Goal: Task Accomplishment & Management: Use online tool/utility

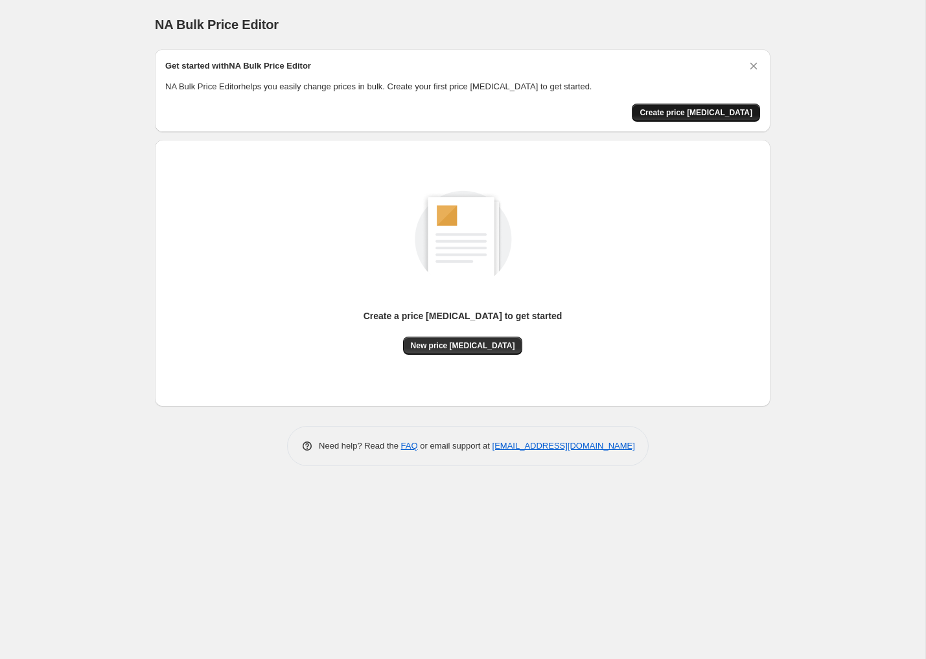
click at [687, 117] on span "Create price [MEDICAL_DATA]" at bounding box center [695, 113] width 113 height 10
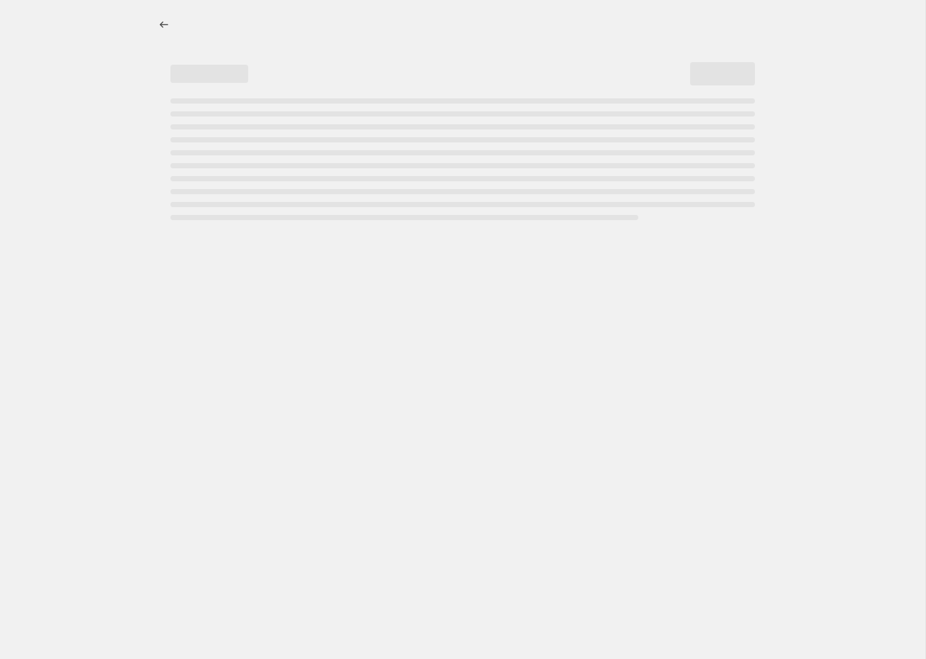
select select "percentage"
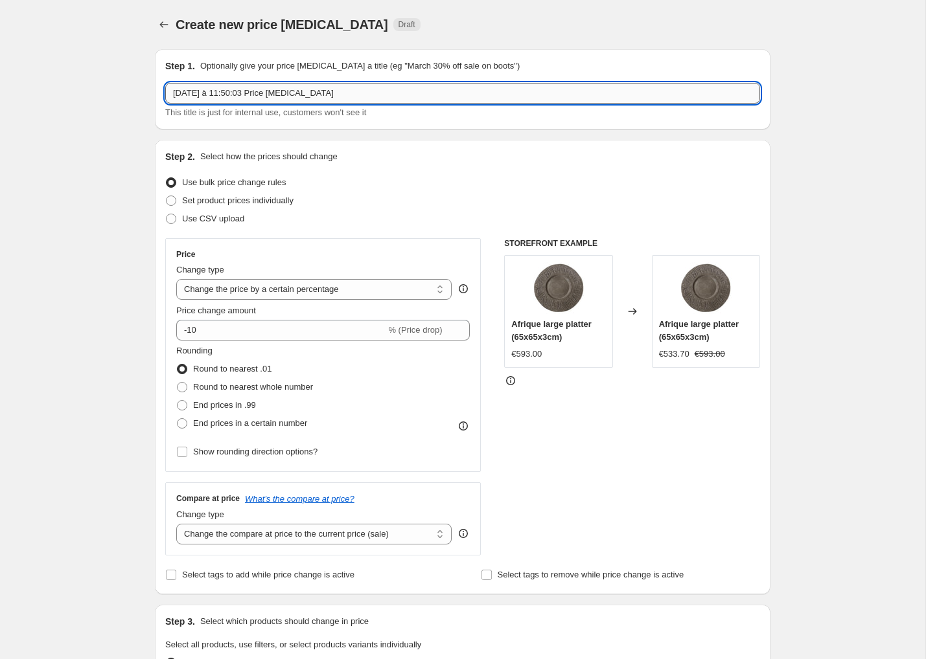
click at [272, 100] on input "[DATE] à 11:50:03 Price [MEDICAL_DATA]" at bounding box center [462, 93] width 595 height 21
click at [274, 93] on input "[DATE] à 11:50:03 Price [MEDICAL_DATA]" at bounding box center [462, 93] width 595 height 21
type input "[DATE] à 11:50:03 +5% on all prices - inflation"
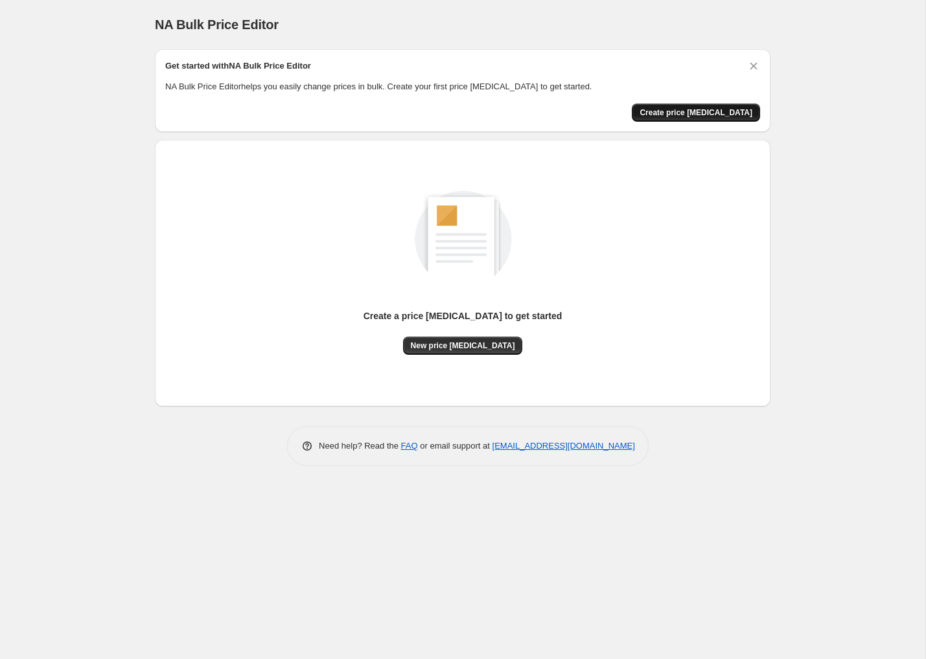
click at [728, 110] on span "Create price [MEDICAL_DATA]" at bounding box center [695, 113] width 113 height 10
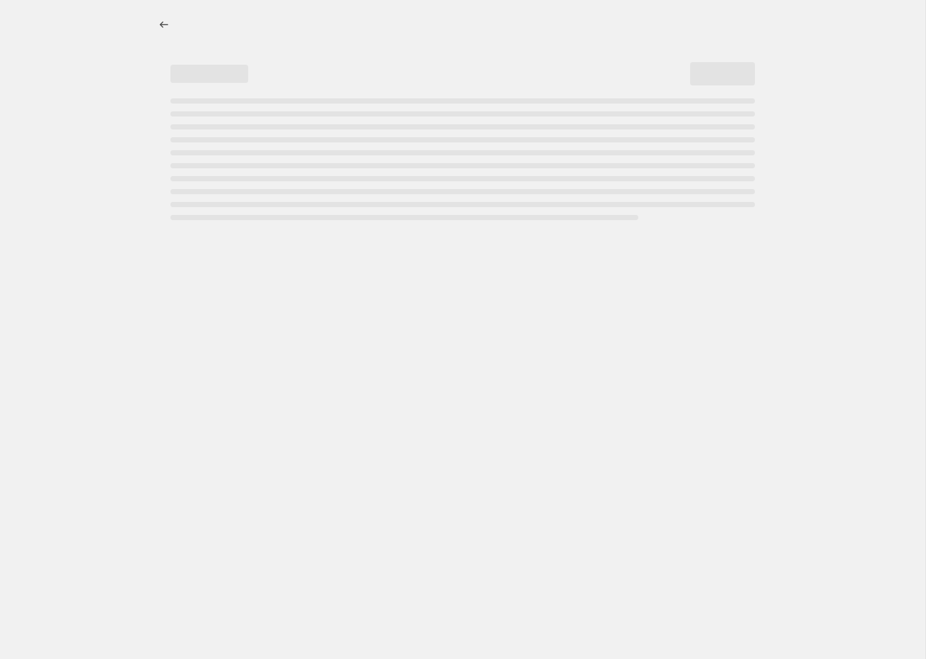
select select "percentage"
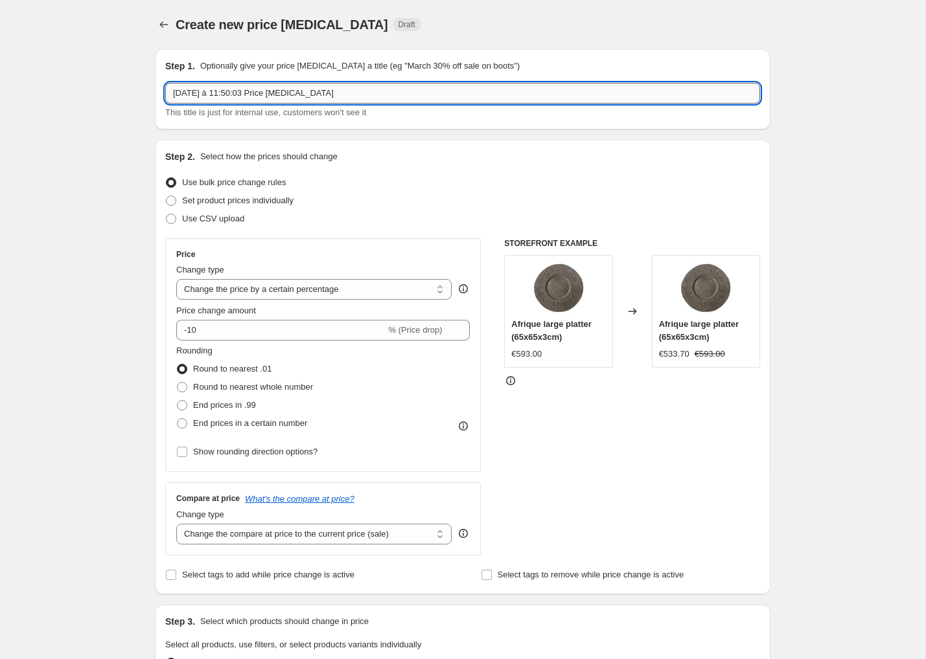
click at [342, 98] on input "[DATE] à 11:50:03 Price [MEDICAL_DATA]" at bounding box center [462, 93] width 595 height 21
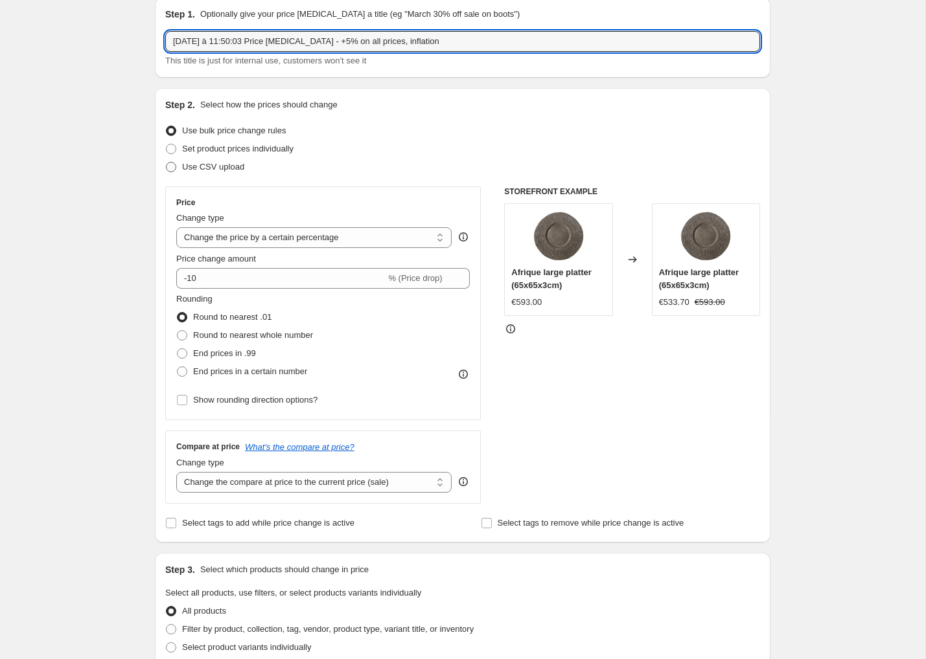
scroll to position [54, 0]
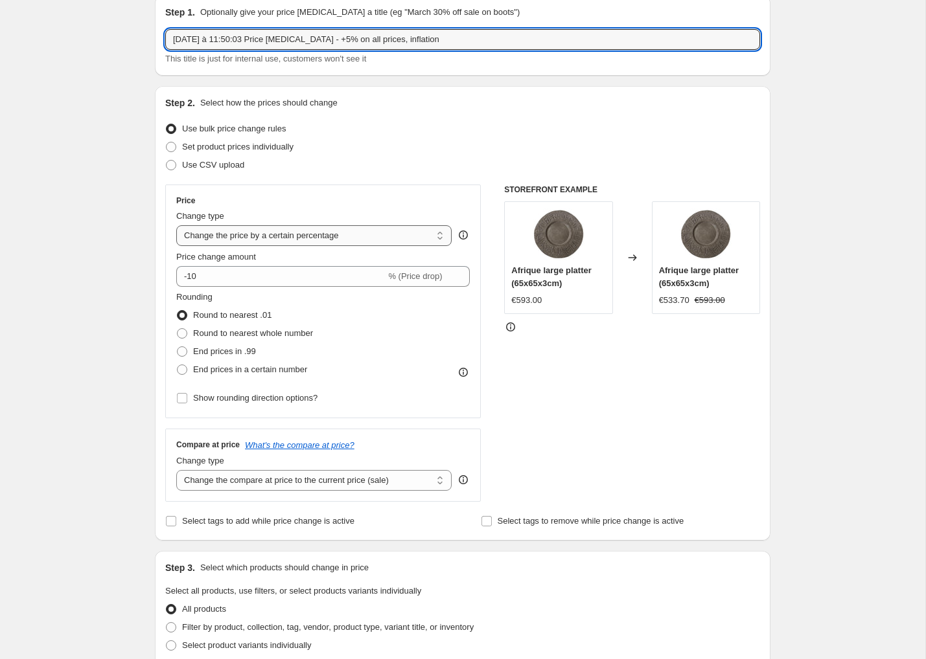
type input "[DATE] à 11:50:03 Price [MEDICAL_DATA] - +5% on all prices, inflation"
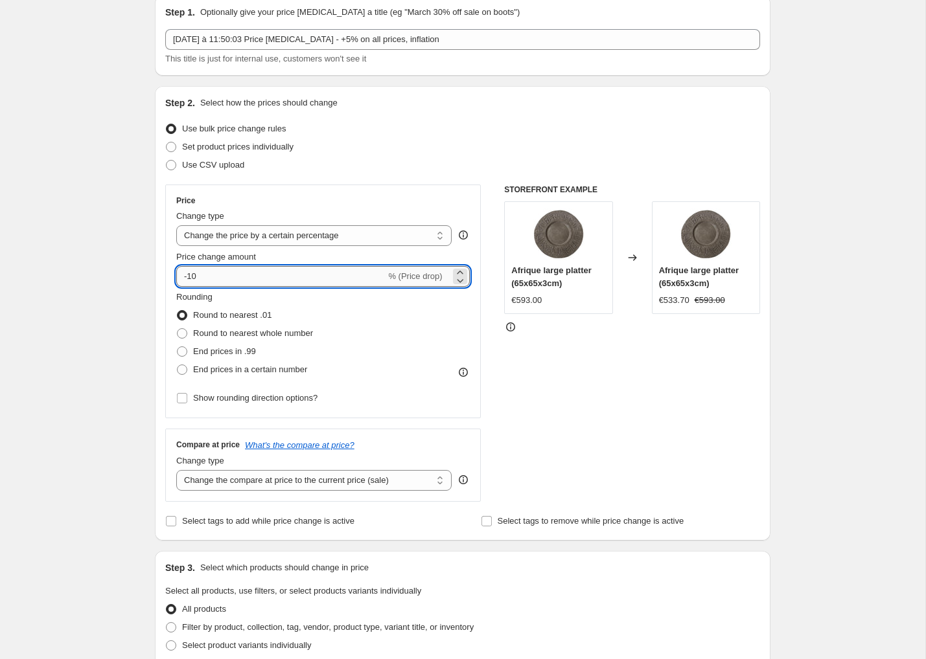
click at [281, 275] on input "-10" at bounding box center [280, 276] width 209 height 21
type input "5"
click at [116, 243] on div "Create new price [MEDICAL_DATA]. This page is ready Create new price [MEDICAL_D…" at bounding box center [462, 593] width 925 height 1295
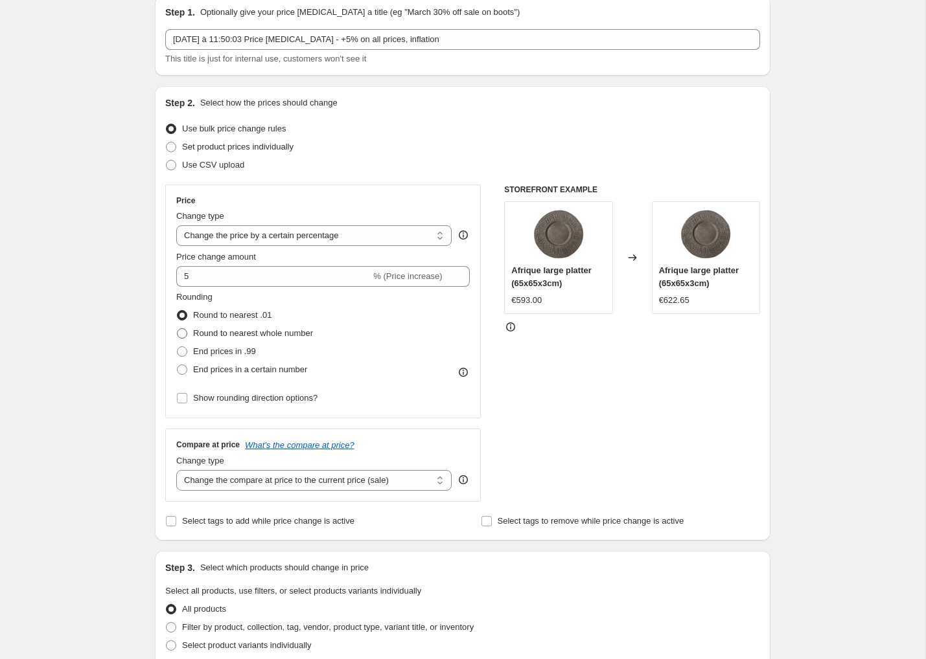
click at [215, 336] on span "Round to nearest whole number" at bounding box center [253, 333] width 120 height 10
click at [177, 329] on input "Round to nearest whole number" at bounding box center [177, 328] width 1 height 1
radio input "true"
click at [466, 371] on icon at bounding box center [463, 372] width 13 height 13
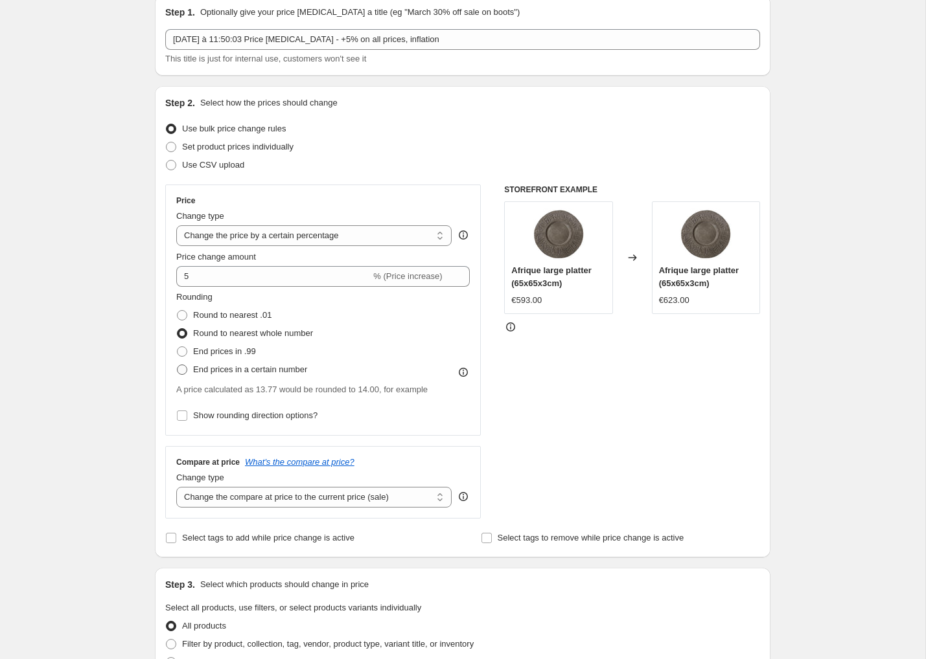
click at [307, 368] on span "End prices in a certain number" at bounding box center [250, 370] width 114 height 10
click at [177, 365] on input "End prices in a certain number" at bounding box center [177, 365] width 1 height 1
radio input "true"
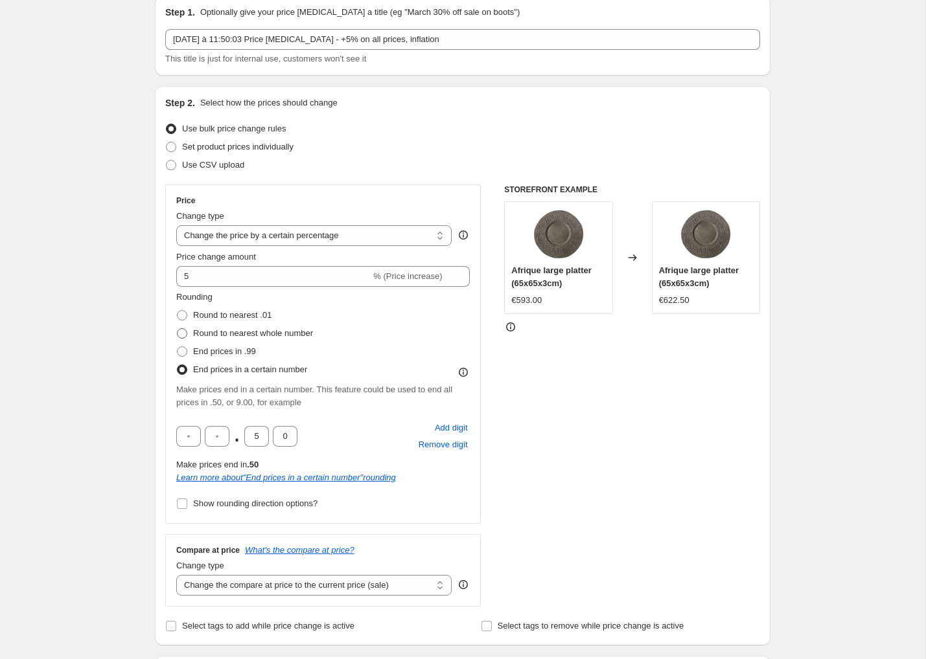
click at [235, 330] on span "Round to nearest whole number" at bounding box center [253, 333] width 120 height 10
click at [177, 329] on input "Round to nearest whole number" at bounding box center [177, 328] width 1 height 1
radio input "true"
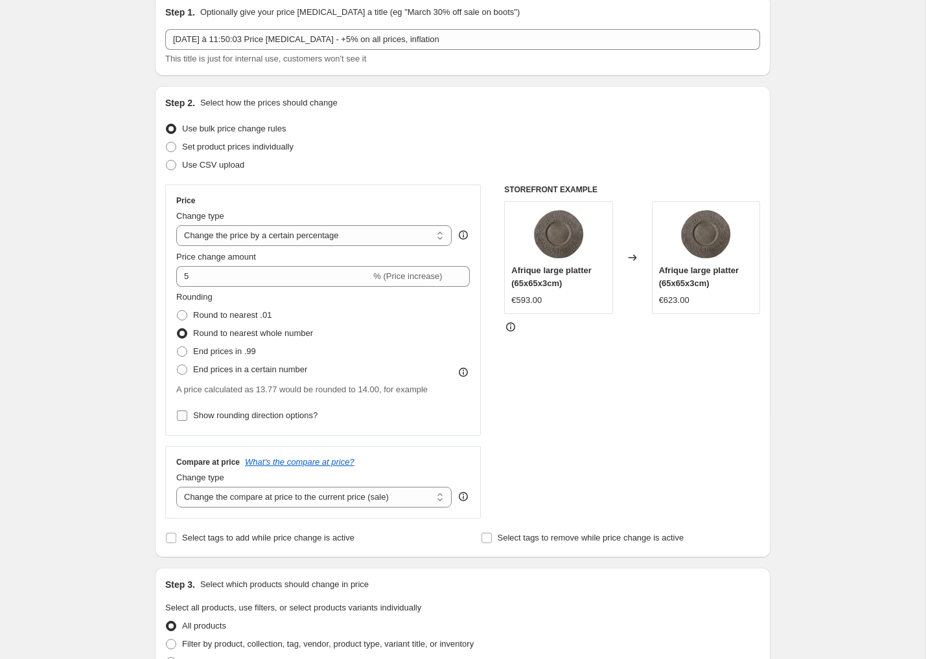
click at [289, 411] on span "Show rounding direction options?" at bounding box center [255, 416] width 124 height 10
click at [187, 411] on input "Show rounding direction options?" at bounding box center [182, 416] width 10 height 10
checkbox input "true"
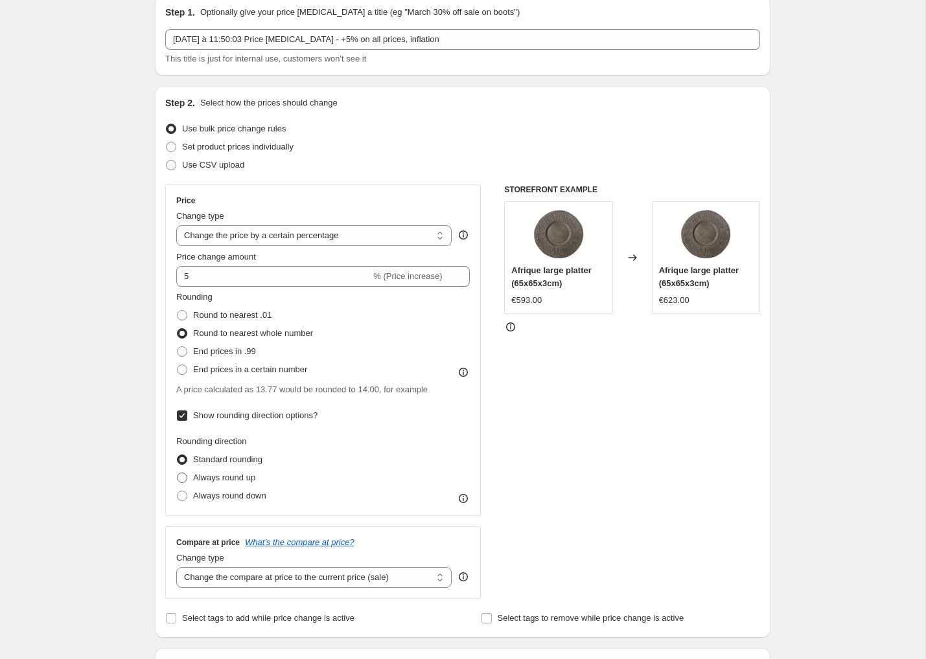
click at [245, 475] on span "Always round up" at bounding box center [224, 478] width 62 height 10
click at [177, 474] on input "Always round up" at bounding box center [177, 473] width 1 height 1
radio input "true"
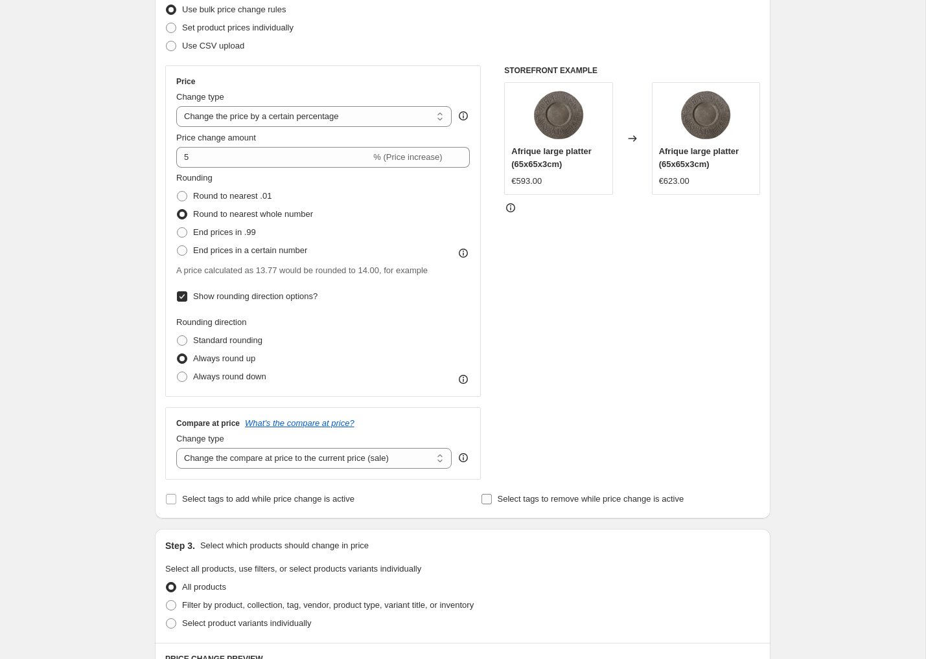
scroll to position [175, 0]
select select "no_change"
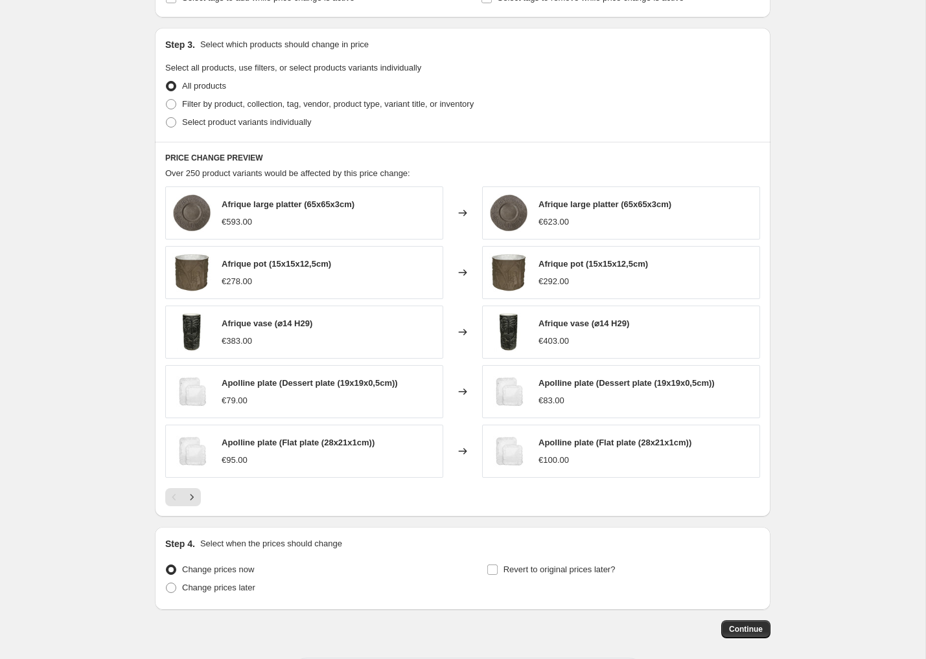
scroll to position [676, 0]
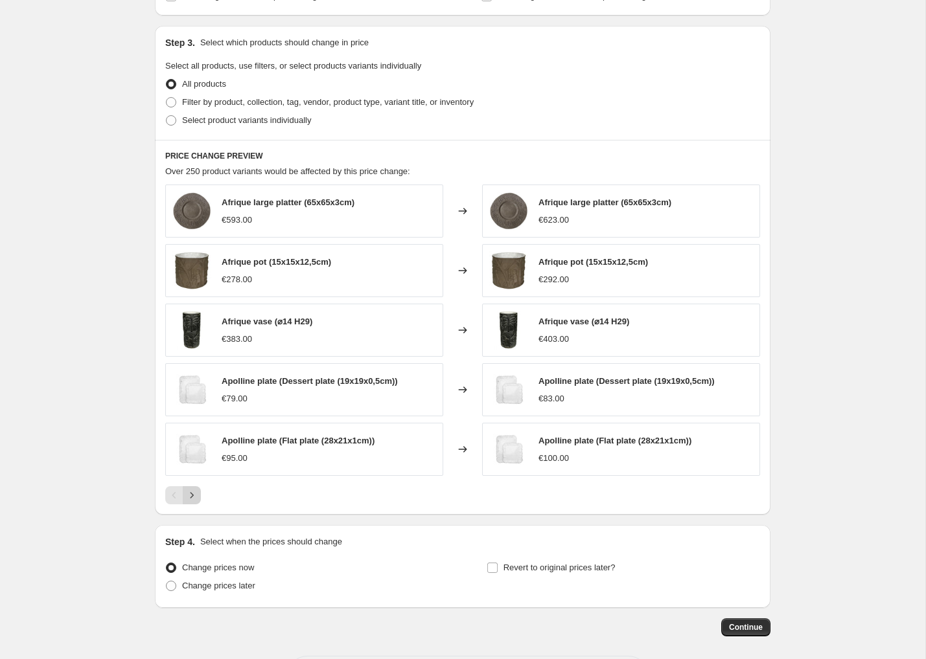
click at [192, 494] on icon "Next" at bounding box center [191, 495] width 13 height 13
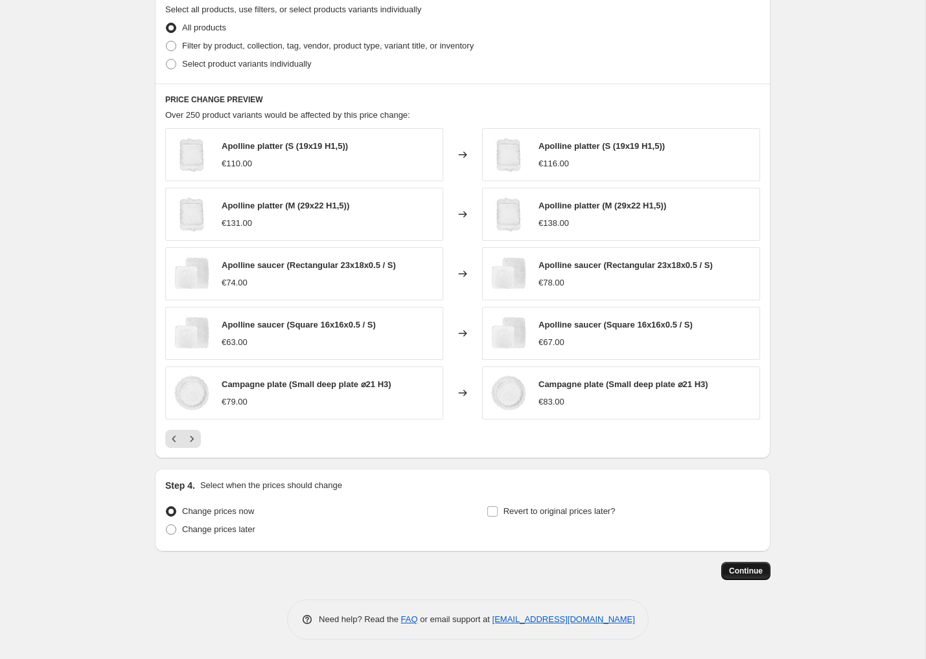
scroll to position [733, 0]
click at [754, 574] on span "Continue" at bounding box center [746, 571] width 34 height 10
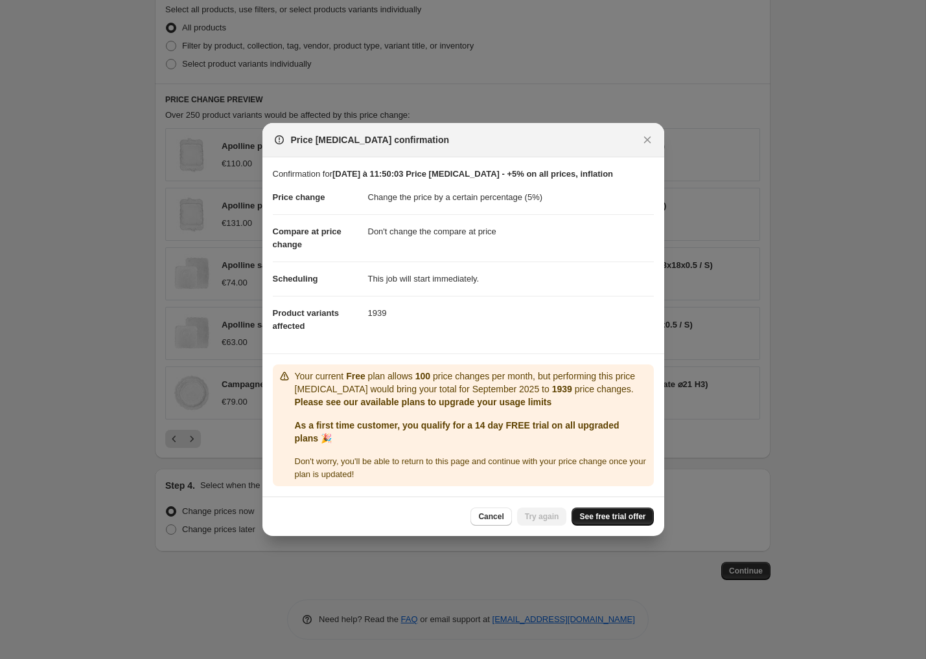
click at [602, 516] on span "See free trial offer" at bounding box center [612, 517] width 66 height 10
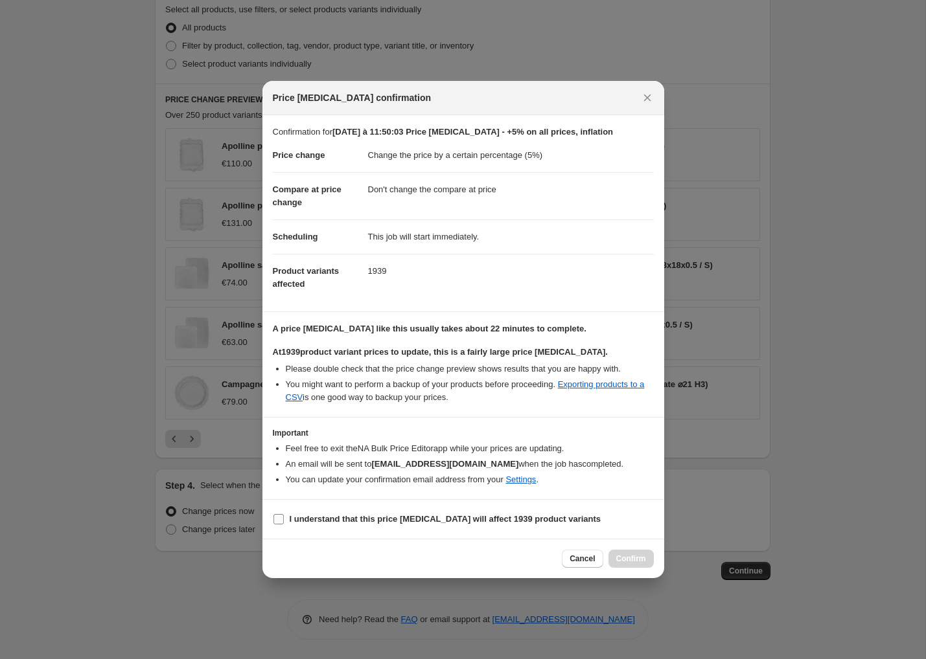
click at [510, 519] on b "I understand that this price [MEDICAL_DATA] will affect 1939 product variants" at bounding box center [446, 519] width 312 height 10
click at [284, 519] on input "I understand that this price [MEDICAL_DATA] will affect 1939 product variants" at bounding box center [278, 519] width 10 height 10
checkbox input "true"
click at [630, 558] on span "Confirm" at bounding box center [631, 559] width 30 height 10
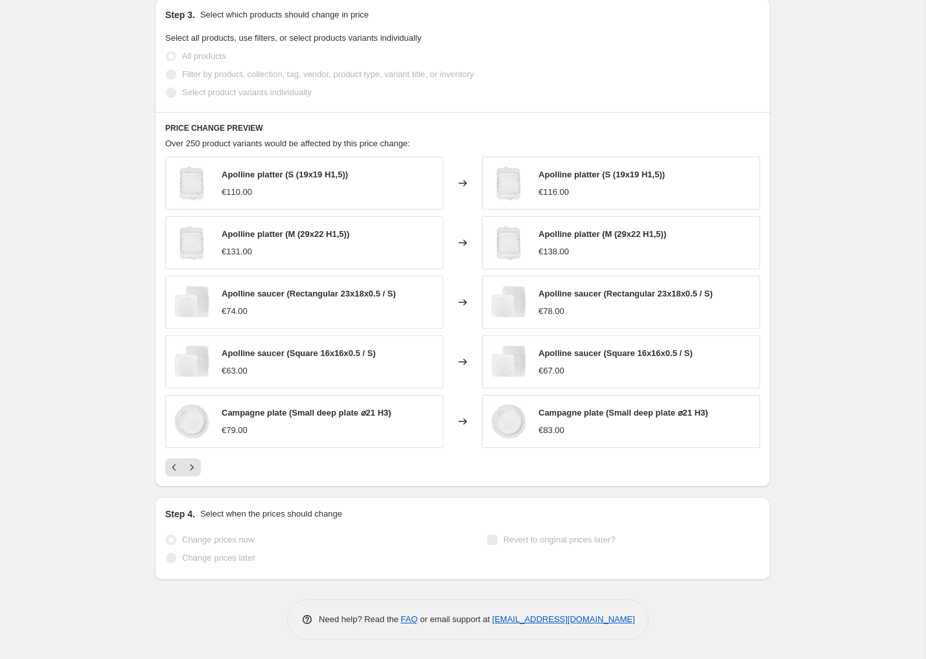
scroll to position [797, 0]
click at [192, 472] on icon "Next" at bounding box center [191, 467] width 13 height 13
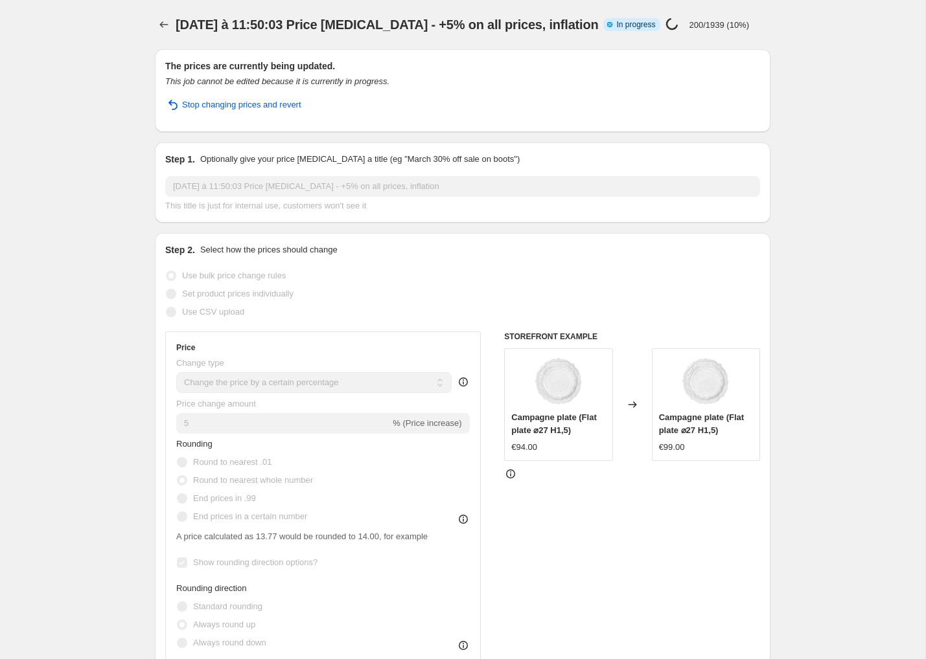
scroll to position [0, 0]
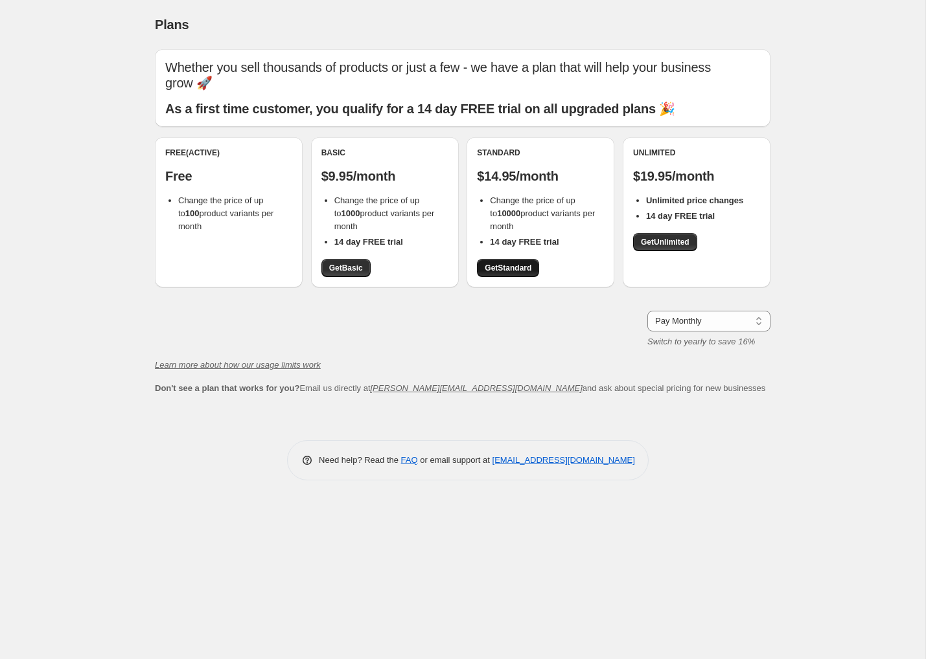
click at [494, 263] on span "Get Standard" at bounding box center [508, 268] width 47 height 10
